Goal: Use online tool/utility: Utilize a website feature to perform a specific function

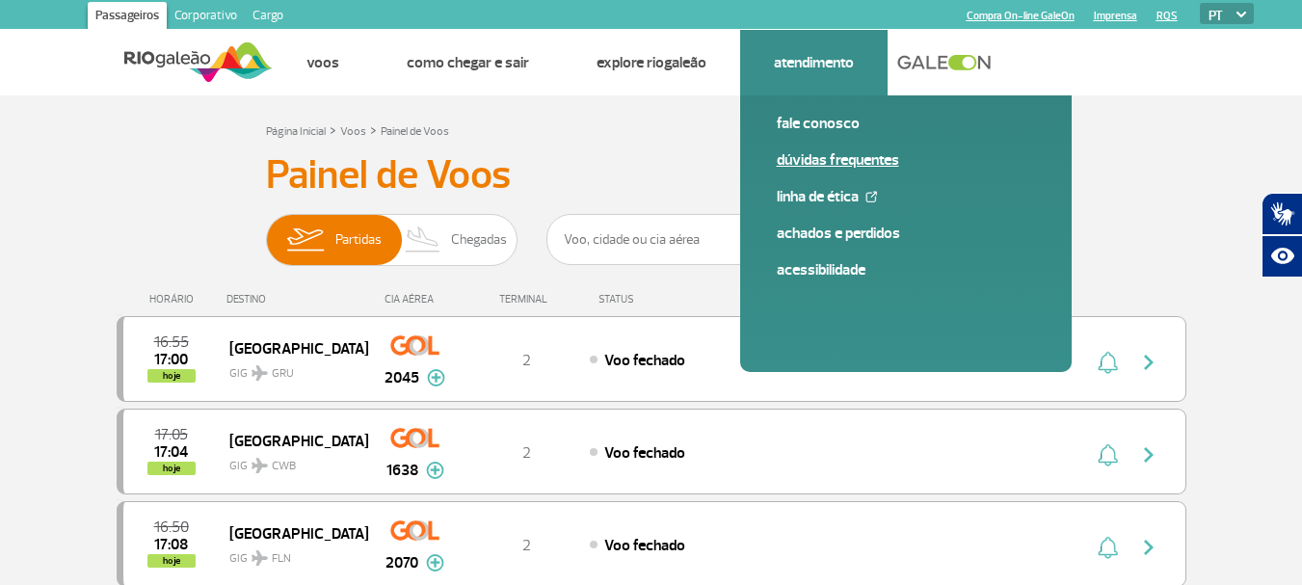
click at [852, 162] on link "Dúvidas Frequentes" at bounding box center [906, 159] width 258 height 21
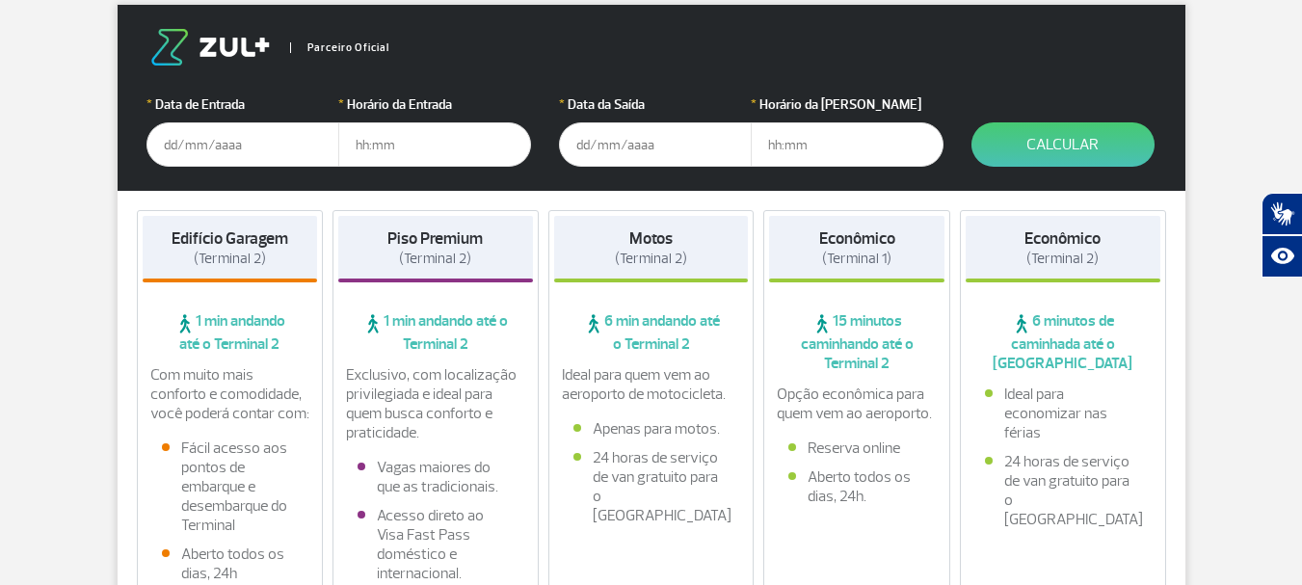
scroll to position [289, 0]
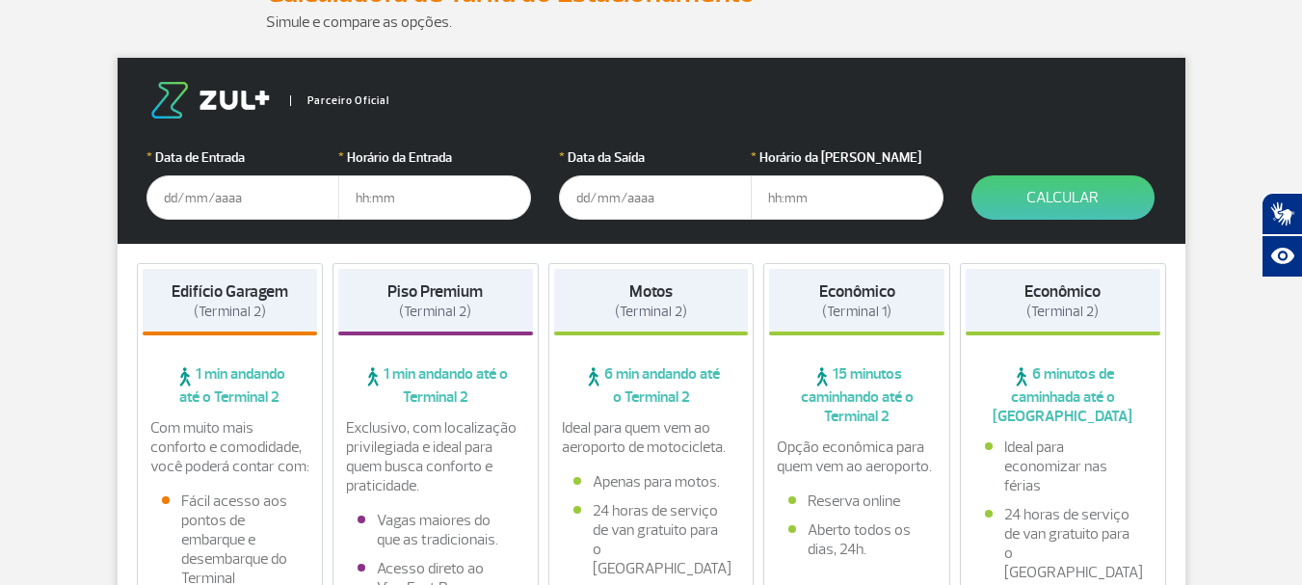
click at [256, 200] on input "text" at bounding box center [243, 197] width 193 height 44
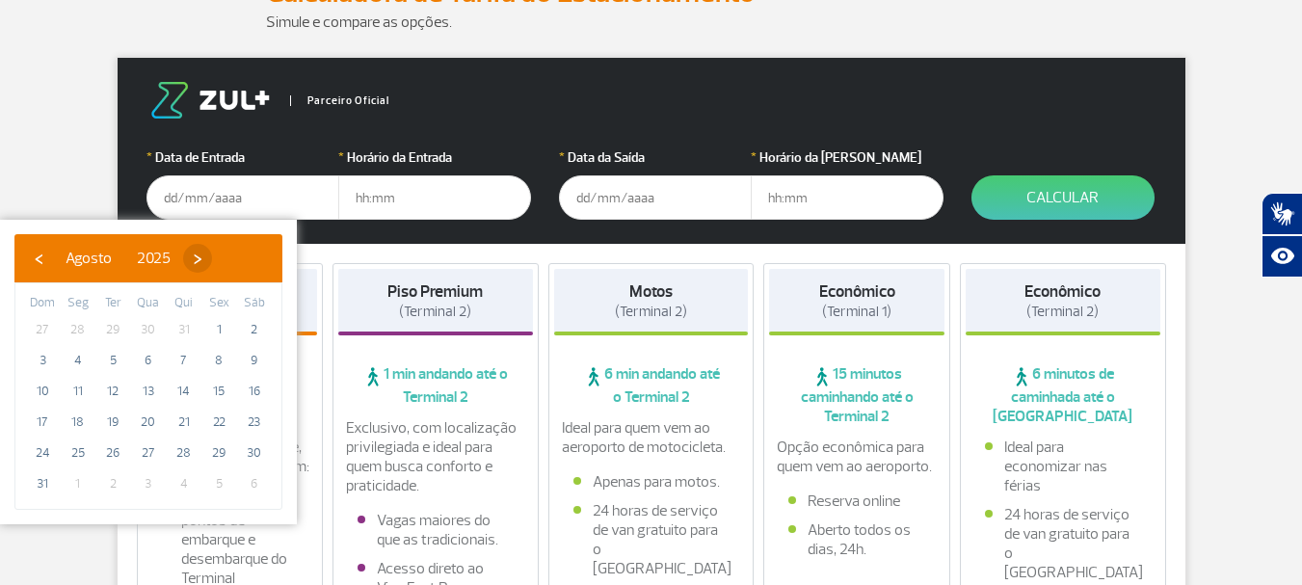
click at [212, 264] on span "›" at bounding box center [197, 258] width 29 height 29
click at [149, 333] on span "3" at bounding box center [148, 329] width 31 height 31
type input "[DATE]"
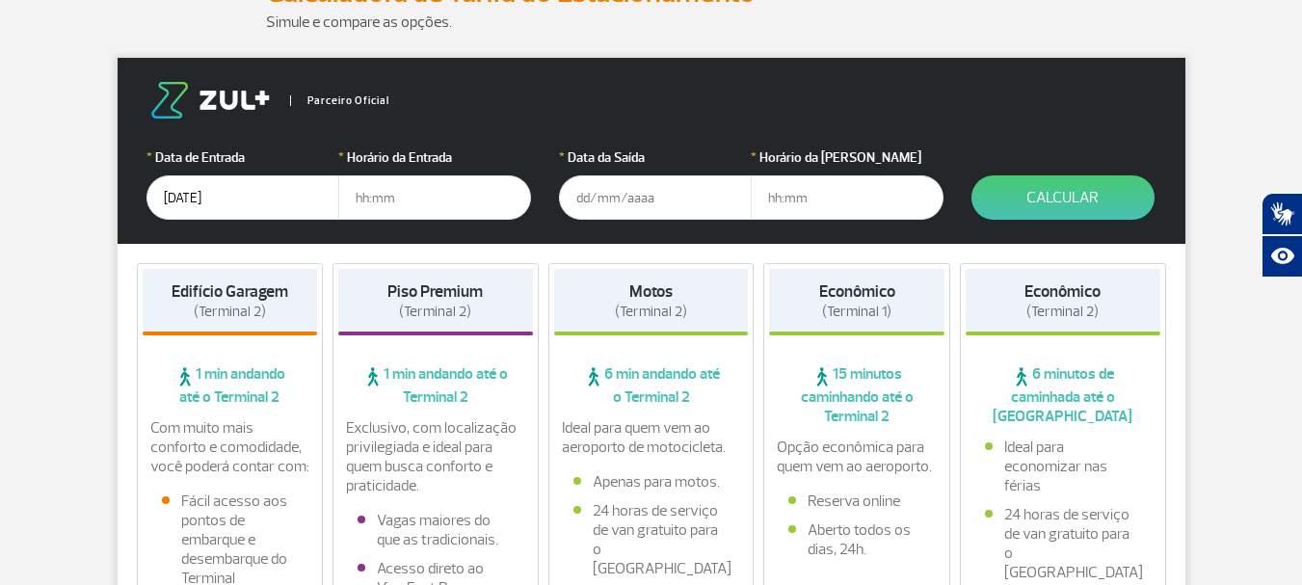
click at [386, 196] on input "text" at bounding box center [434, 197] width 193 height 44
type input "21:00"
click at [579, 196] on input "text" at bounding box center [655, 197] width 193 height 44
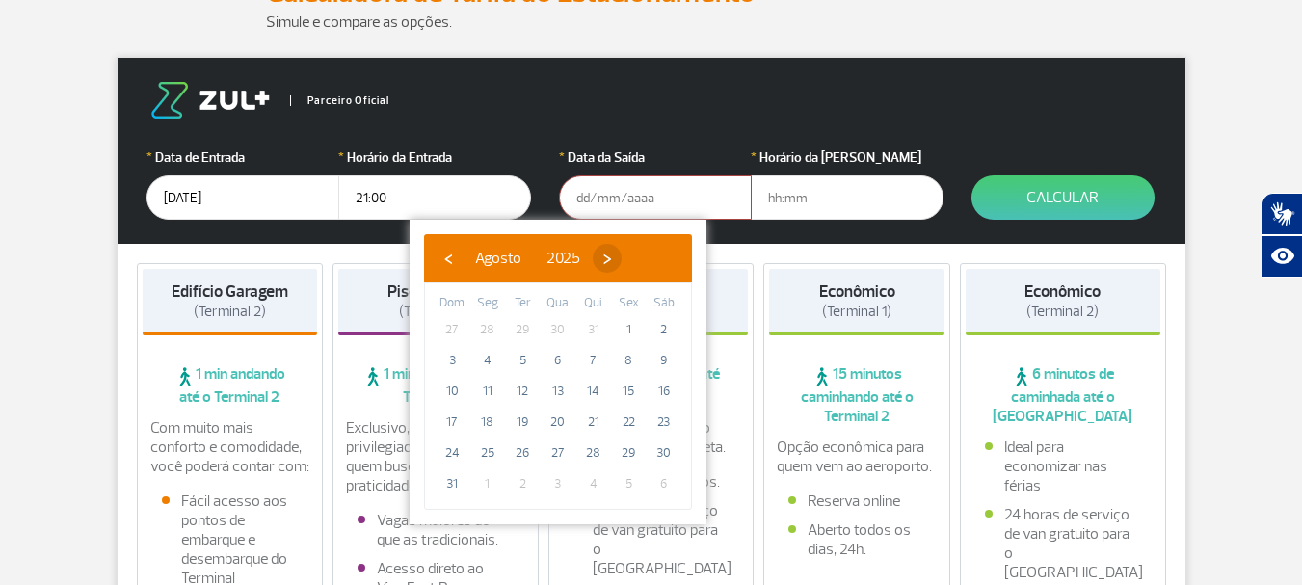
click at [622, 257] on span "›" at bounding box center [607, 258] width 29 height 29
click at [450, 362] on span "7" at bounding box center [452, 360] width 31 height 31
type input "[DATE]"
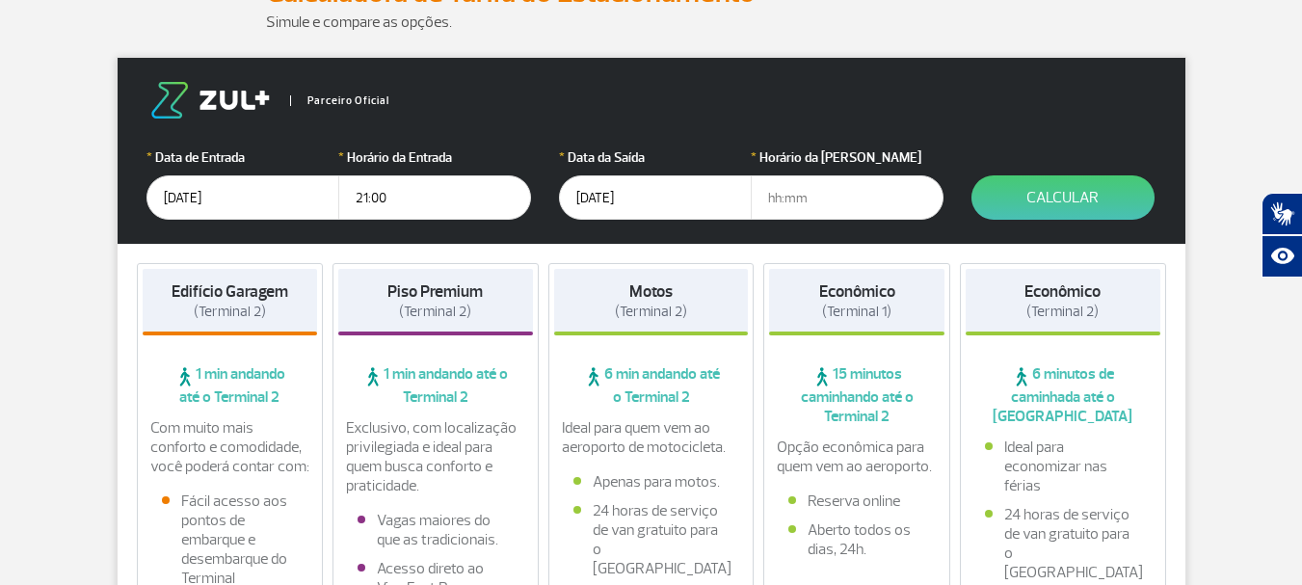
click at [780, 200] on input "text" at bounding box center [847, 197] width 193 height 44
click at [1054, 199] on button "Calcular" at bounding box center [1063, 197] width 183 height 44
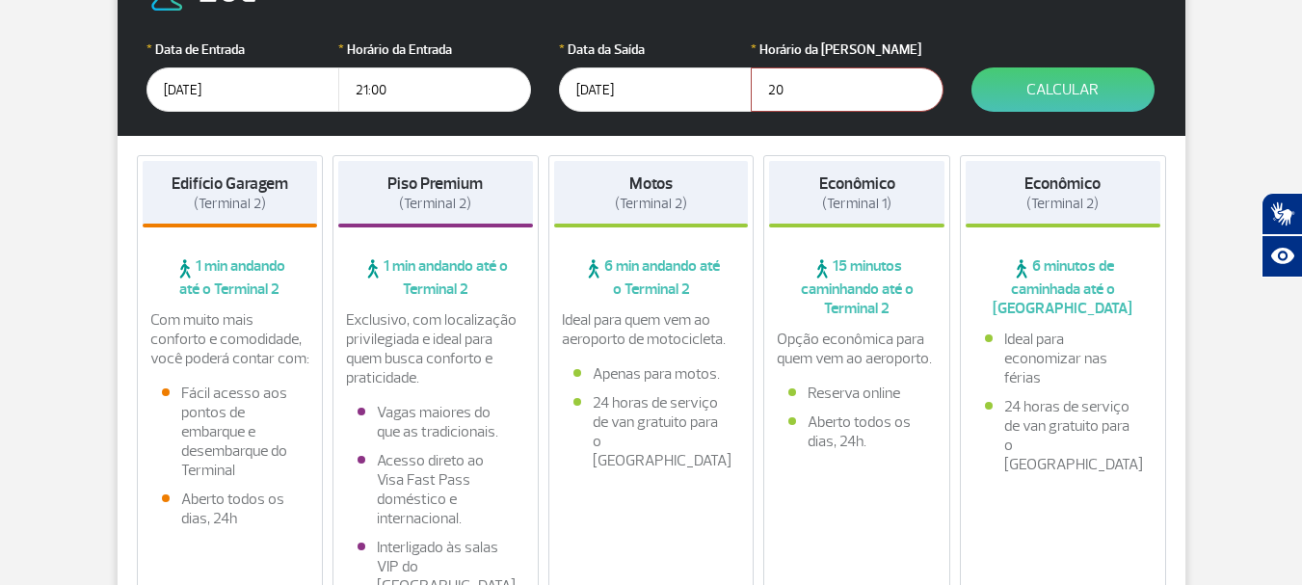
scroll to position [386, 0]
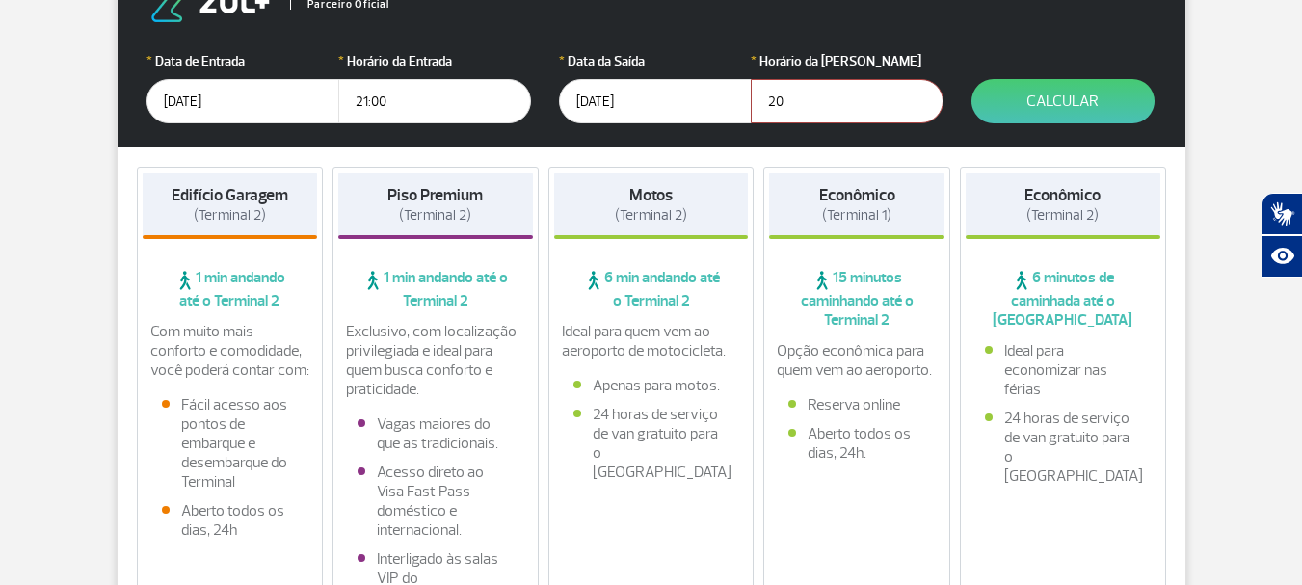
click at [227, 207] on span "(Terminal 2)" at bounding box center [230, 215] width 72 height 18
click at [806, 94] on input "20" at bounding box center [847, 101] width 193 height 44
type input "20:00"
click at [1049, 99] on button "Calcular" at bounding box center [1063, 101] width 183 height 44
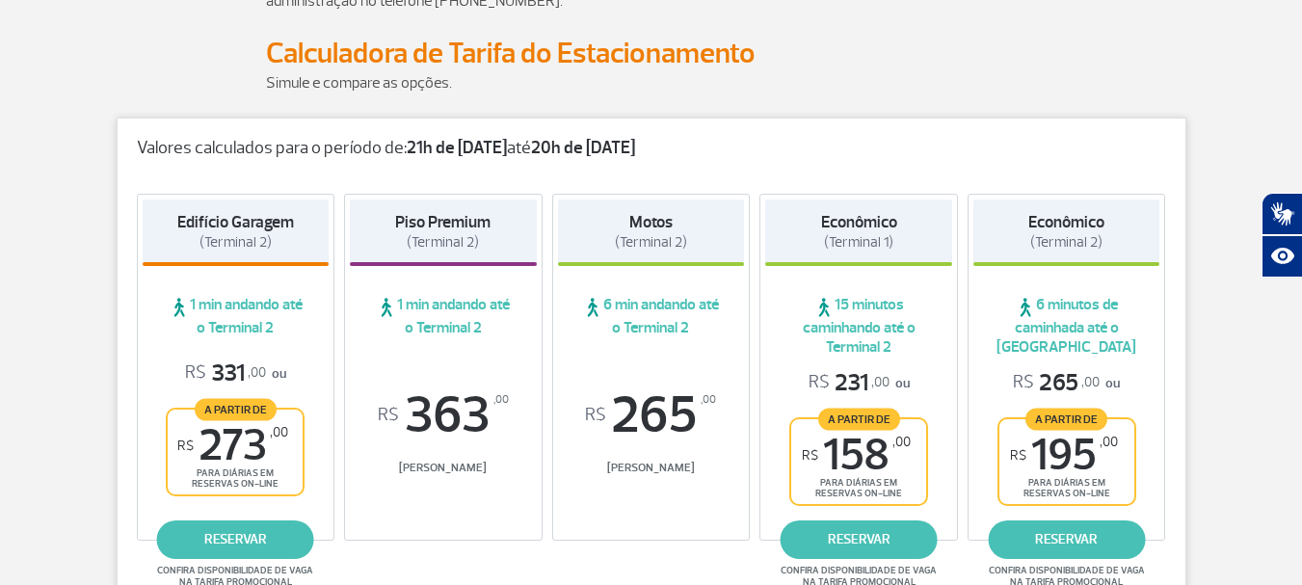
scroll to position [200, 0]
